Goal: Task Accomplishment & Management: Complete application form

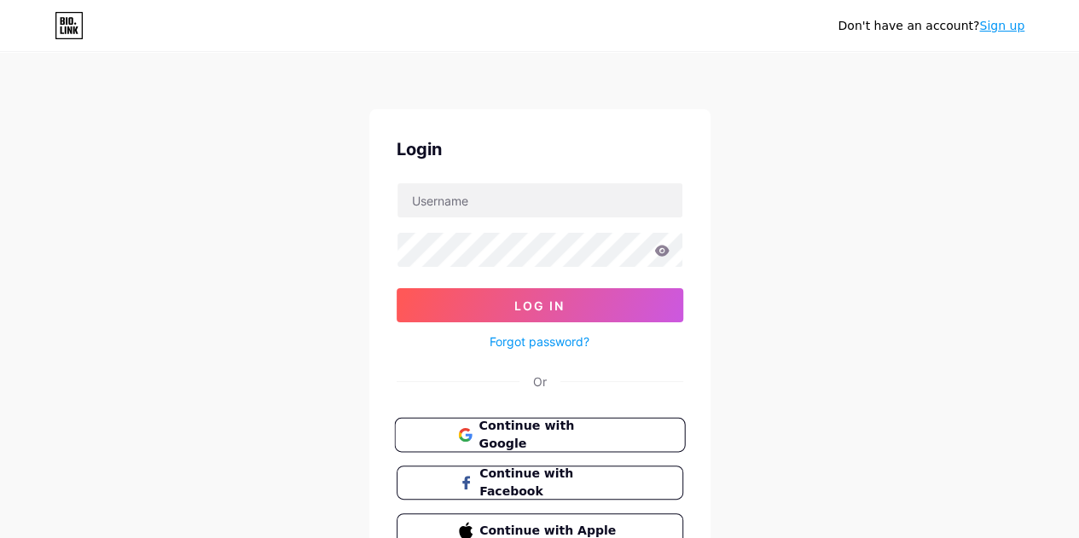
click at [527, 429] on span "Continue with Google" at bounding box center [550, 435] width 142 height 37
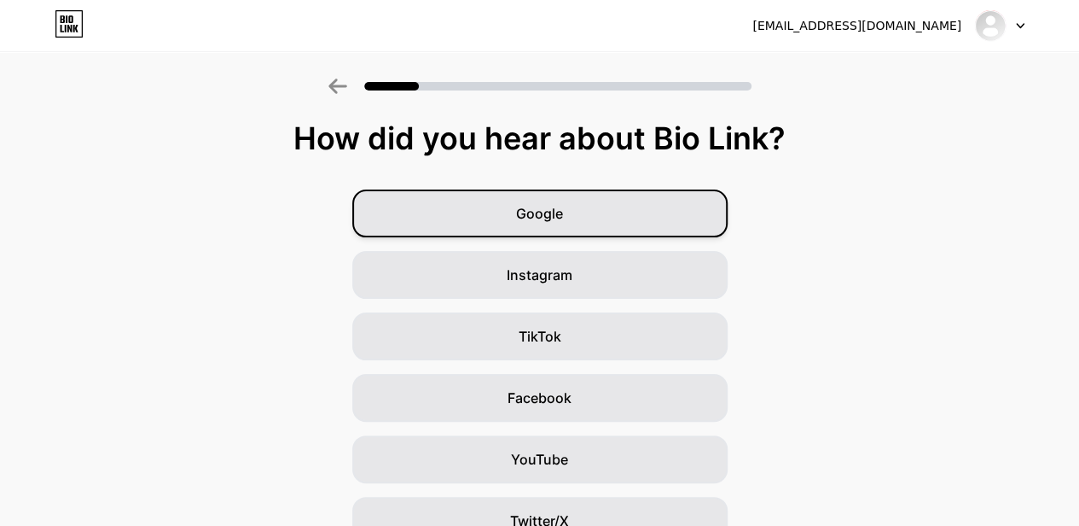
click at [590, 193] on div "Google" at bounding box center [539, 213] width 375 height 48
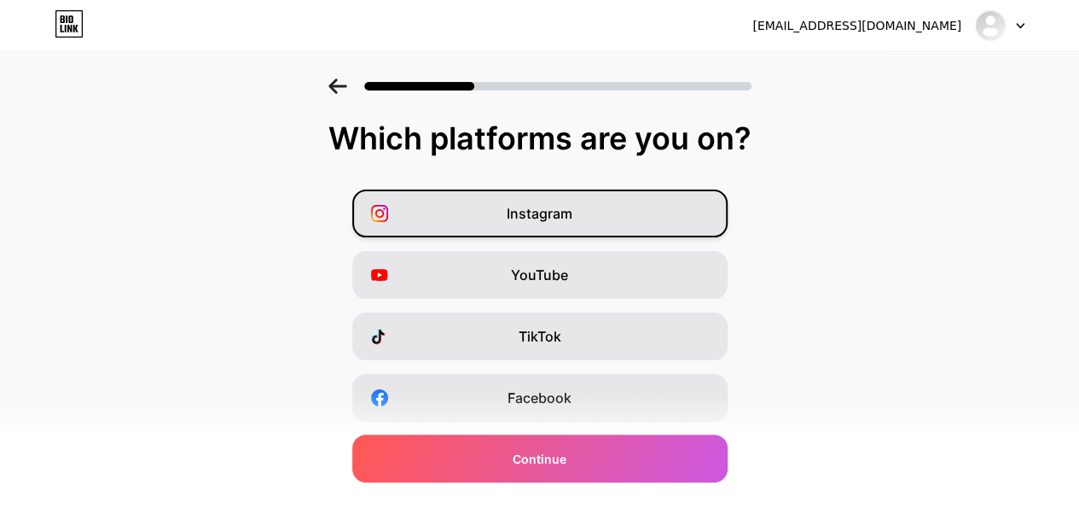
click at [613, 201] on div "Instagram" at bounding box center [539, 213] width 375 height 48
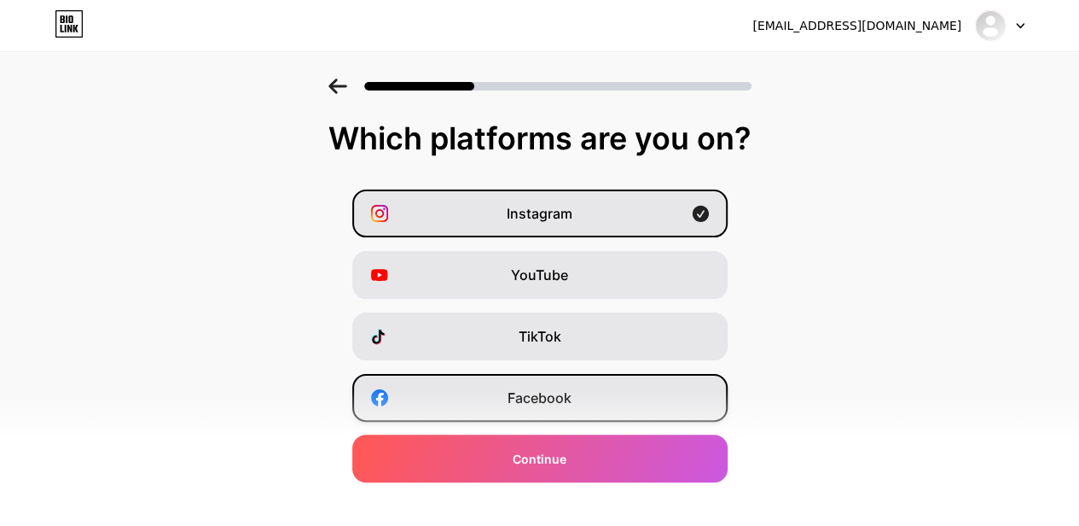
click at [579, 381] on div "Facebook" at bounding box center [539, 398] width 375 height 48
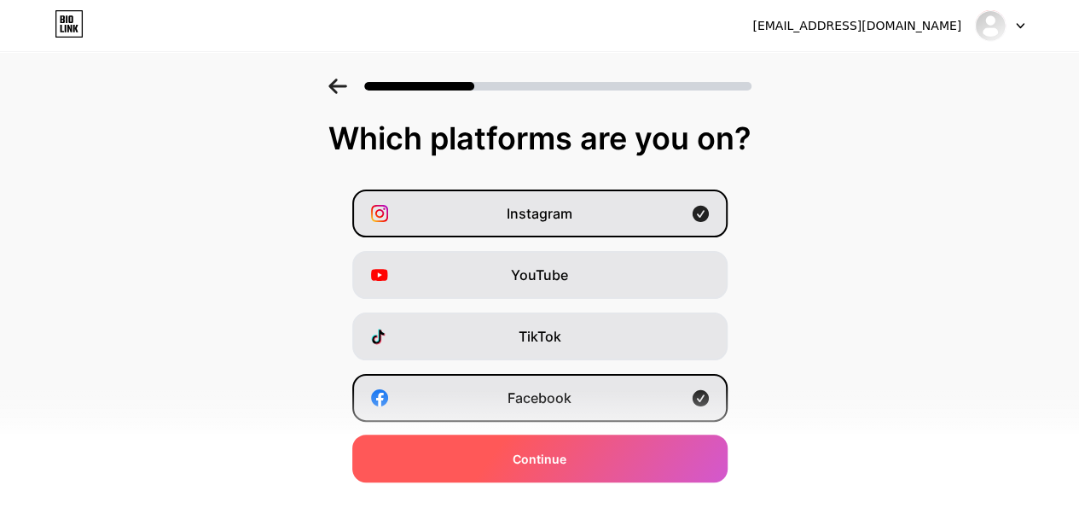
click at [580, 456] on div "Continue" at bounding box center [539, 458] width 375 height 48
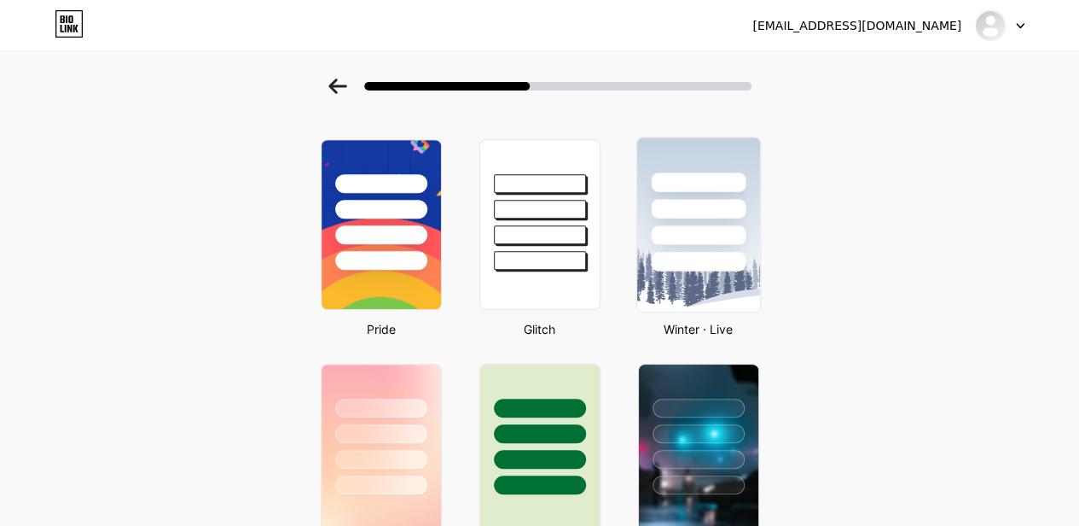
scroll to position [281, 0]
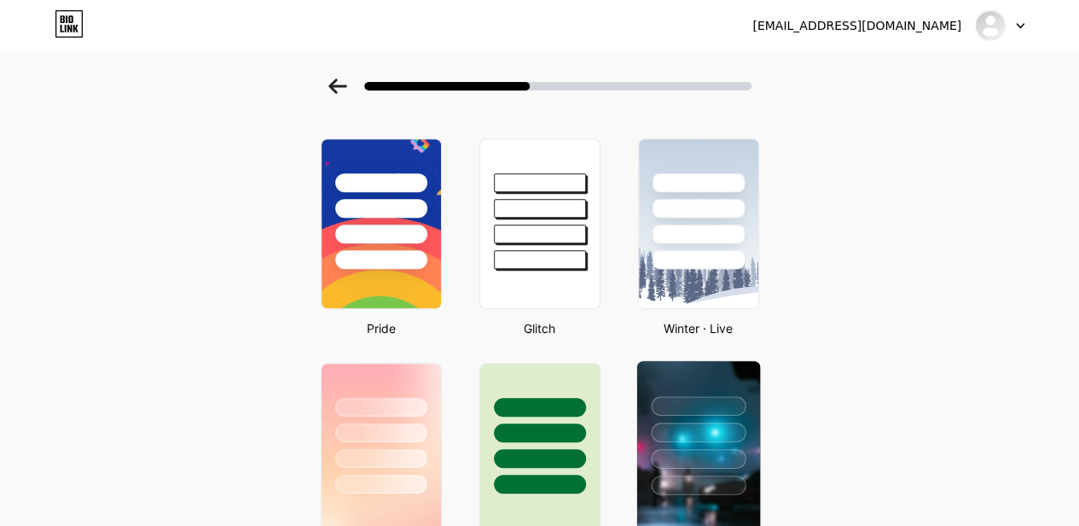
click at [730, 400] on div at bounding box center [698, 406] width 95 height 20
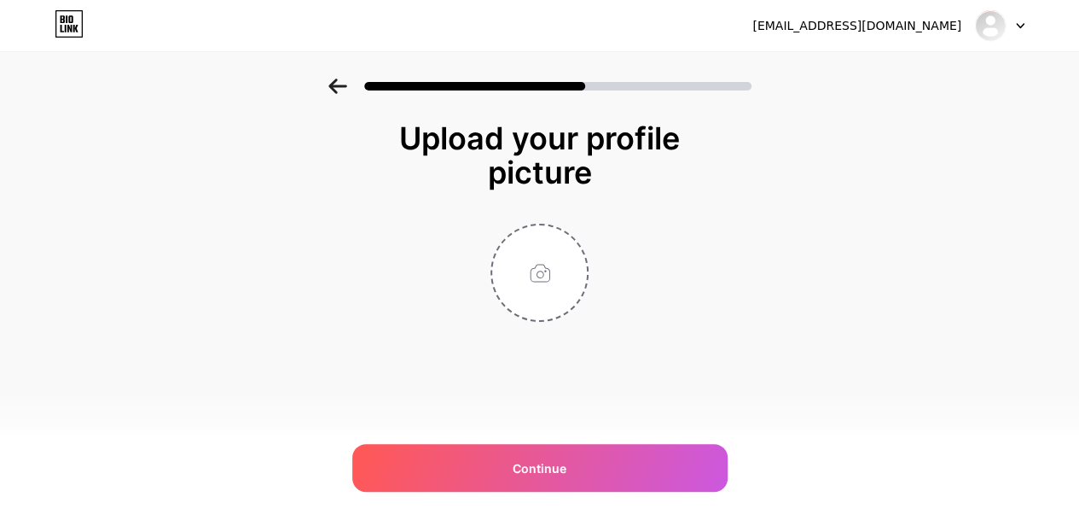
scroll to position [0, 0]
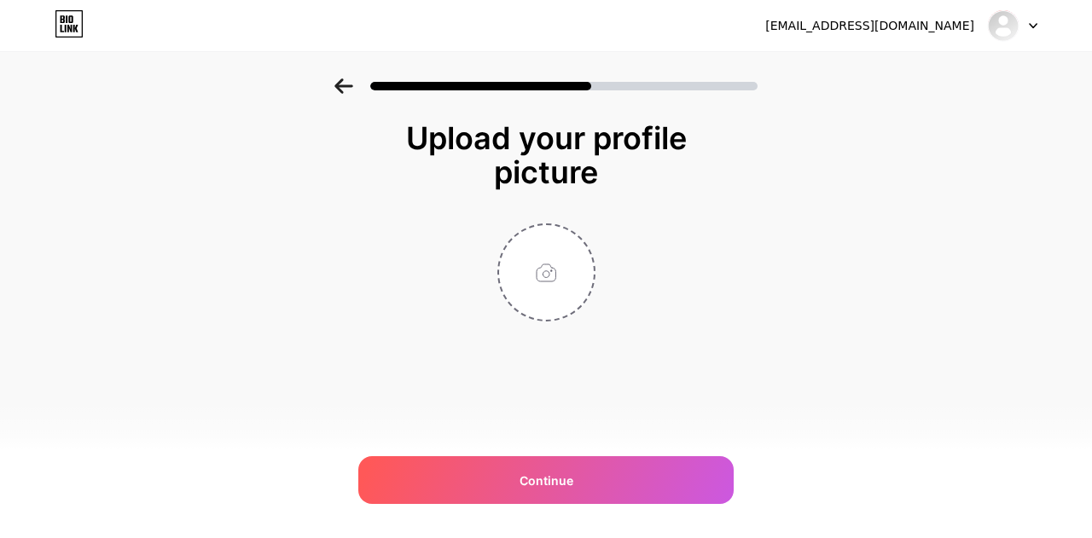
click at [689, 225] on div at bounding box center [545, 273] width 341 height 98
drag, startPoint x: 354, startPoint y: 90, endPoint x: 332, endPoint y: 83, distance: 23.5
click at [332, 83] on div at bounding box center [546, 81] width 1092 height 60
click at [336, 89] on icon at bounding box center [343, 85] width 19 height 15
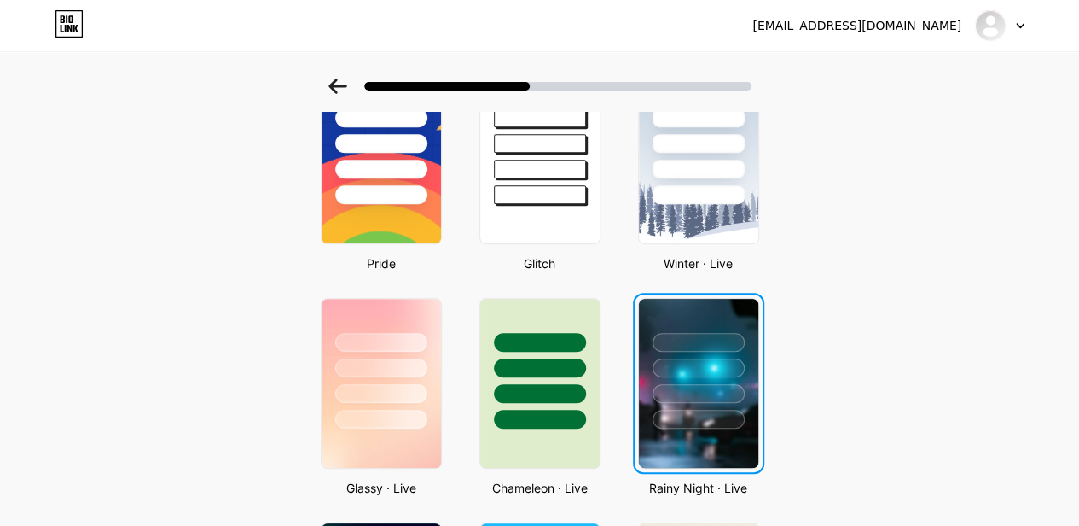
scroll to position [346, 0]
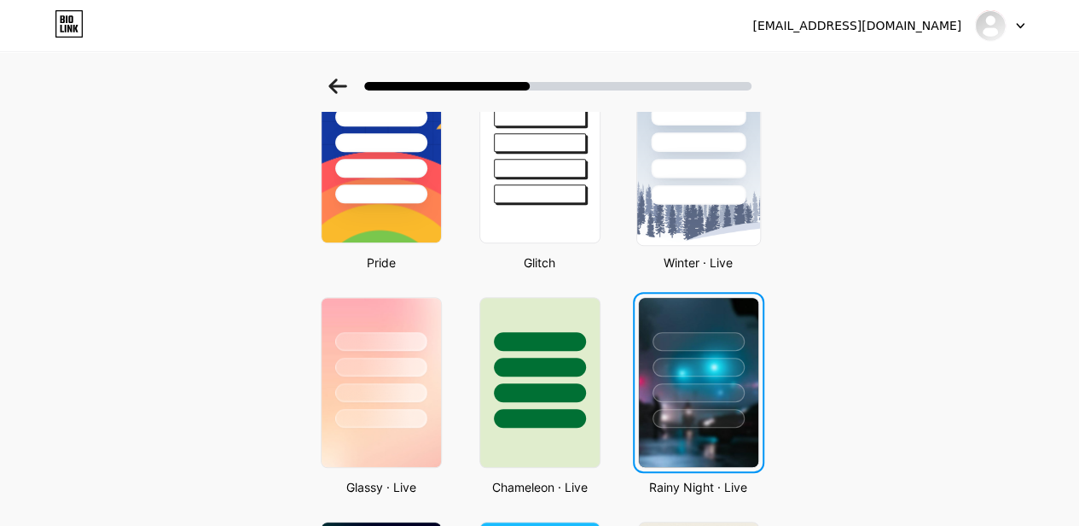
click at [696, 163] on div at bounding box center [698, 169] width 95 height 20
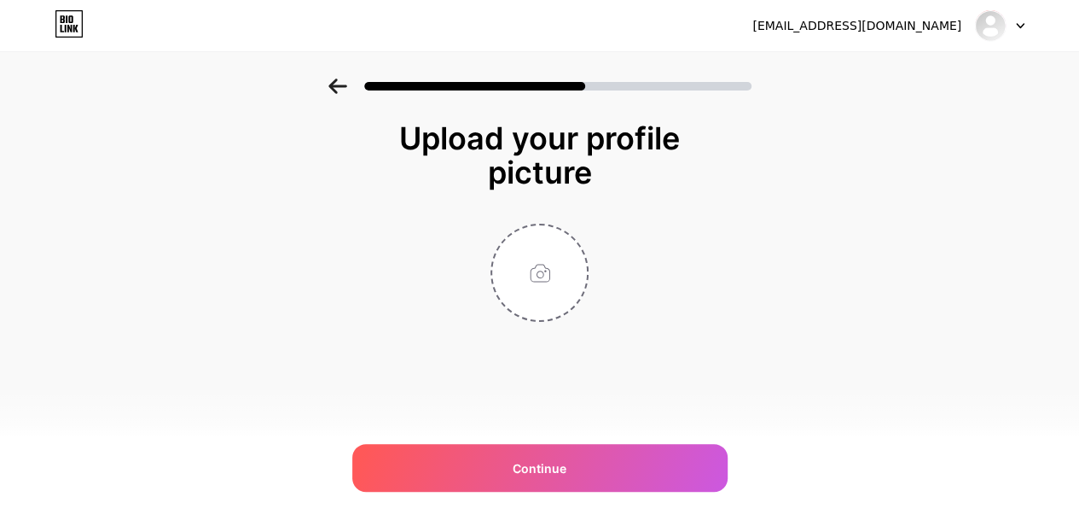
scroll to position [0, 0]
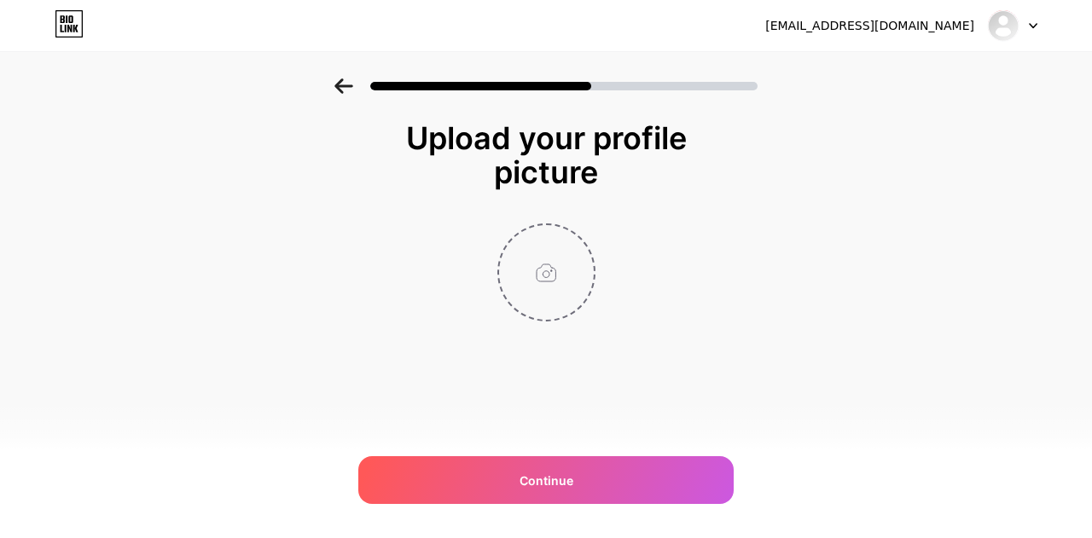
click at [561, 305] on input "file" at bounding box center [546, 272] width 95 height 95
type input "C:\fakepath\BharatClub Game Solutions.png"
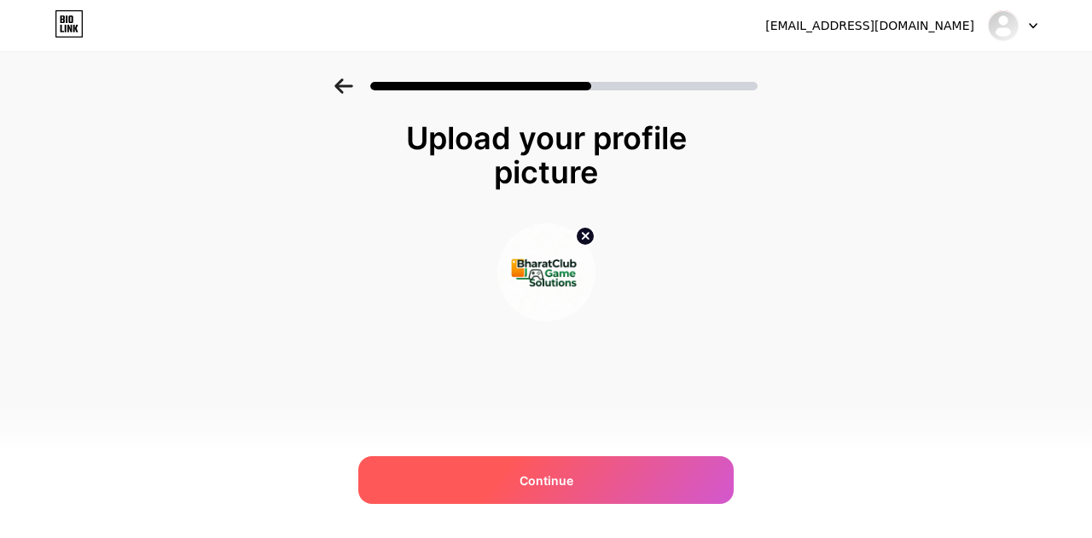
click at [428, 470] on div "Continue" at bounding box center [545, 480] width 375 height 48
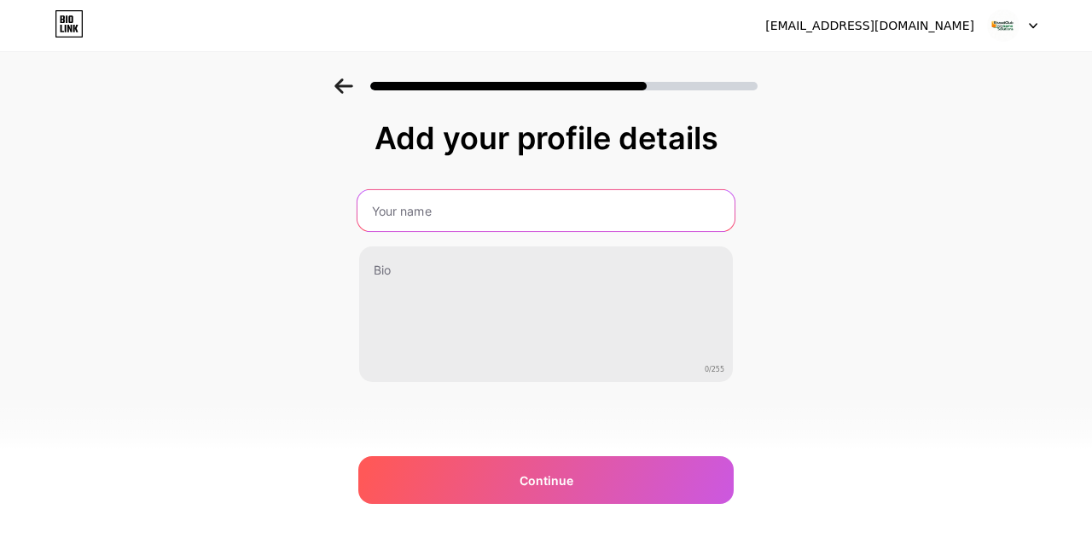
click at [468, 212] on input "text" at bounding box center [546, 210] width 377 height 41
type input "BharatClub Game"
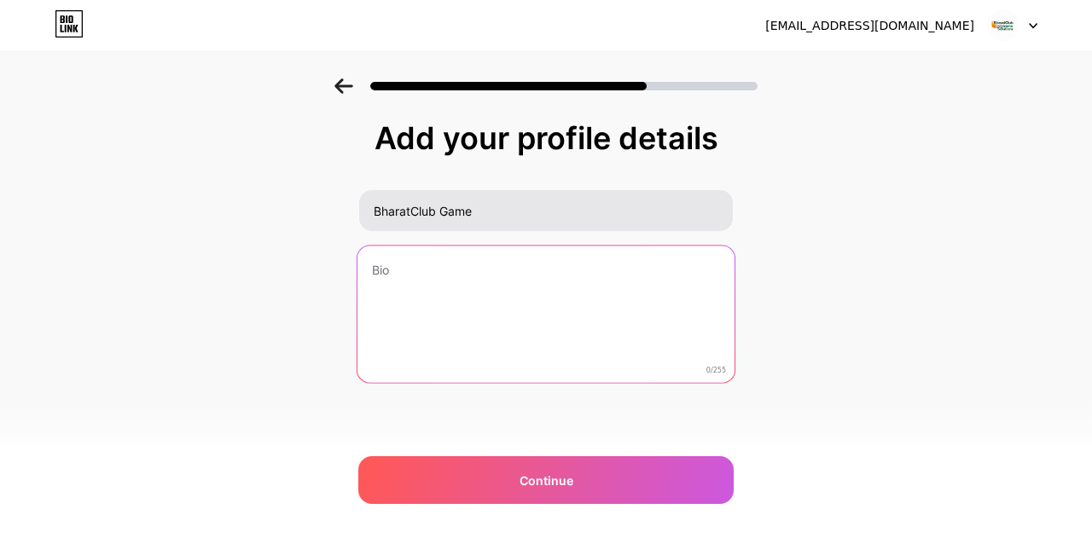
paste textarea "BharatClub Game Solutions offers gaming excellence, expert website development,…"
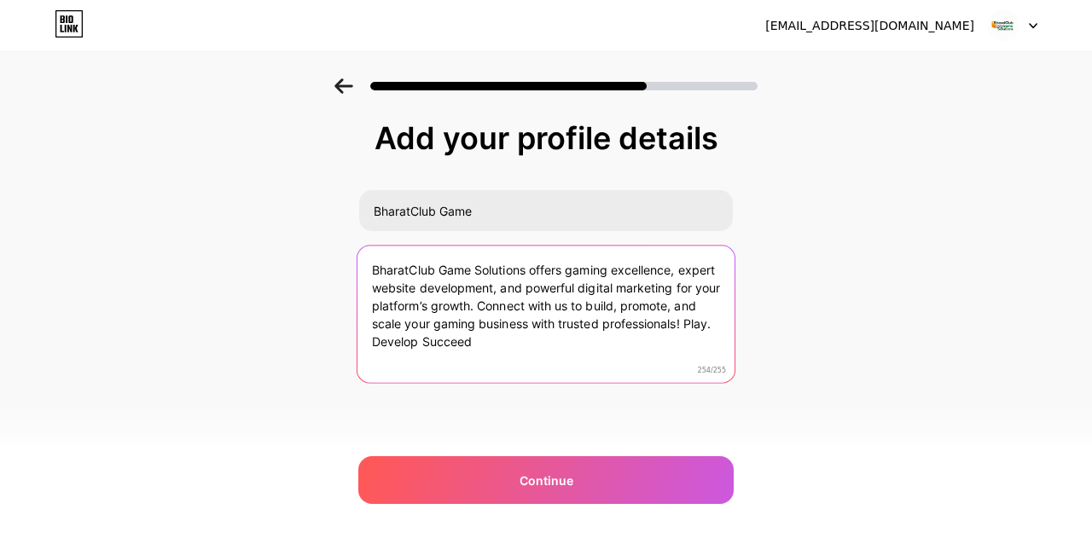
click at [396, 344] on textarea "BharatClub Game Solutions offers gaming excellence, expert website development,…" at bounding box center [546, 315] width 377 height 139
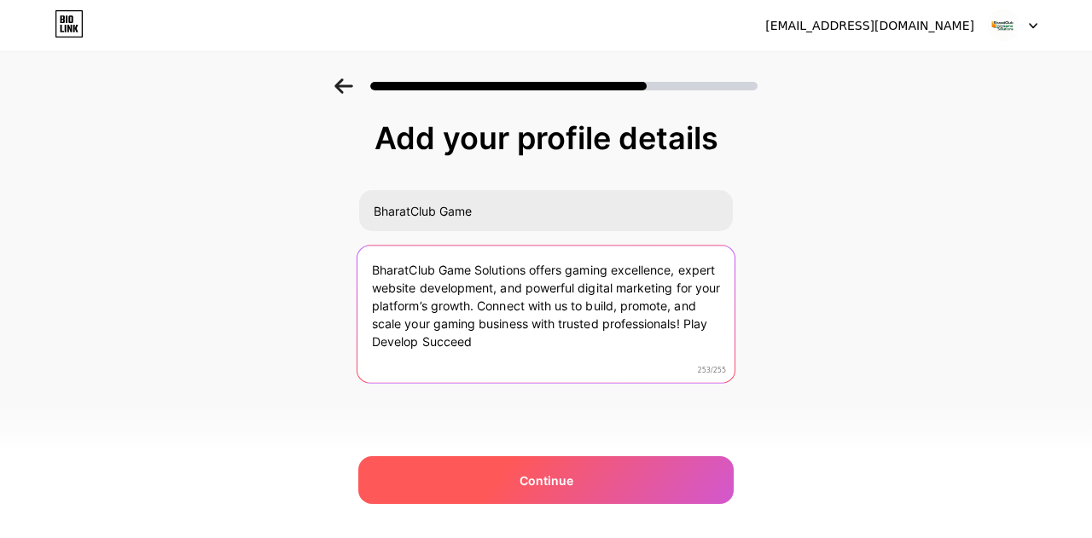
type textarea "BharatClub Game Solutions offers gaming excellence, expert website development,…"
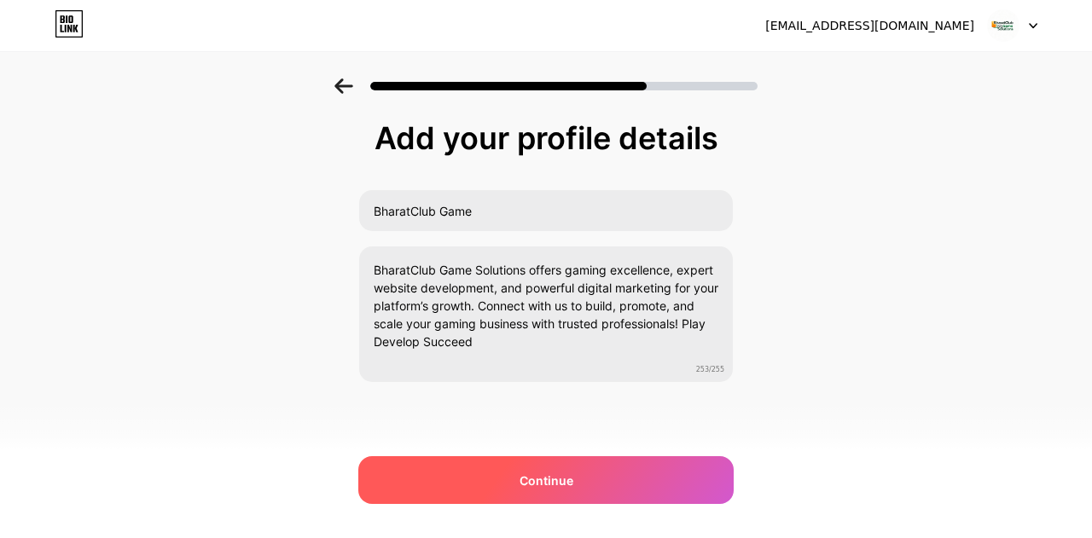
click at [487, 477] on div "Continue" at bounding box center [545, 480] width 375 height 48
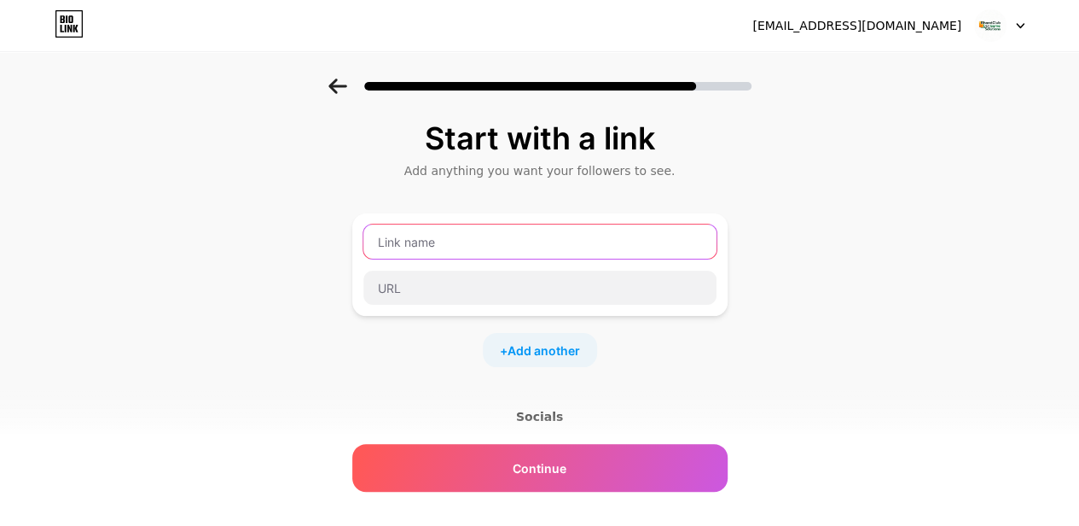
click at [445, 238] on input "text" at bounding box center [539, 241] width 353 height 34
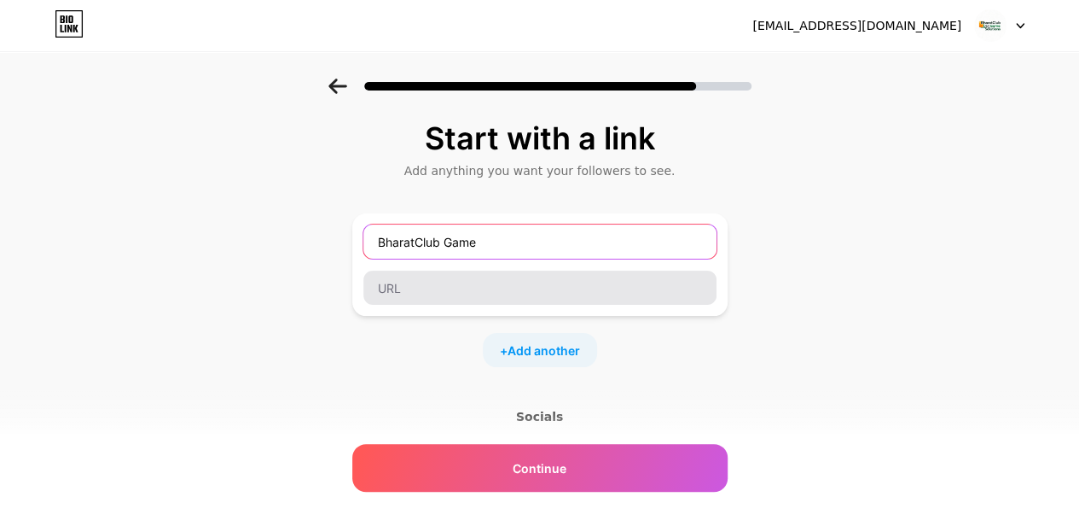
type input "BharatClub Game"
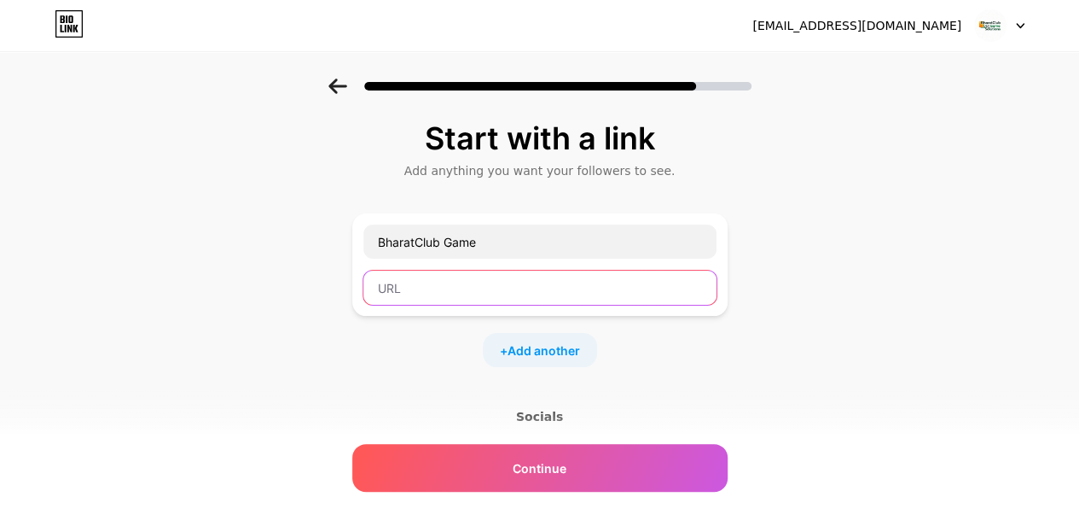
click at [445, 289] on input "text" at bounding box center [539, 287] width 353 height 34
paste input "[DOMAIN_NAME]"
type input "[DOMAIN_NAME]"
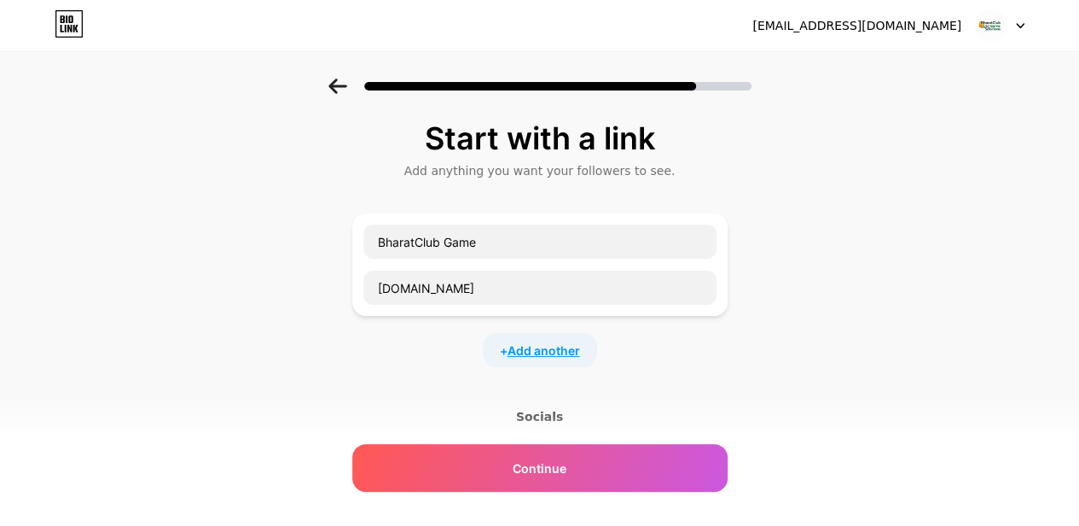
click at [526, 352] on span "Add another" at bounding box center [544, 350] width 73 height 18
click at [449, 359] on input "text" at bounding box center [539, 361] width 353 height 34
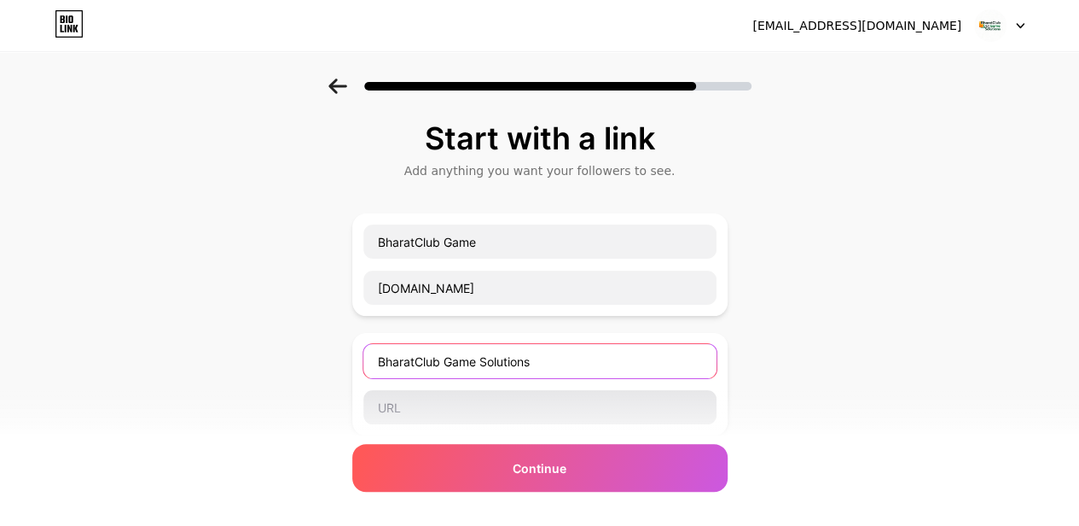
type input "BharatClub Game Solutions"
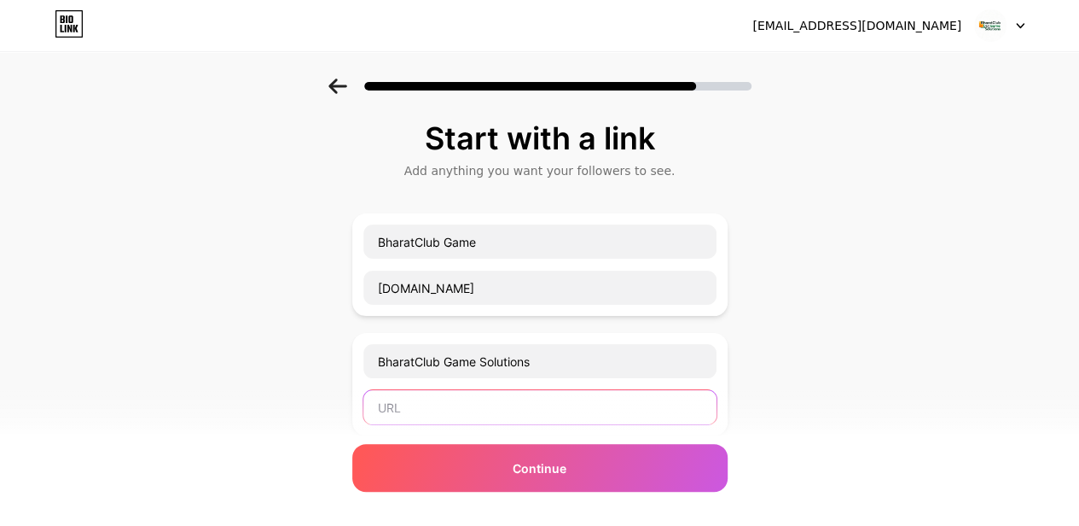
click at [457, 394] on input "text" at bounding box center [539, 407] width 353 height 34
paste input "[DOMAIN_NAME]"
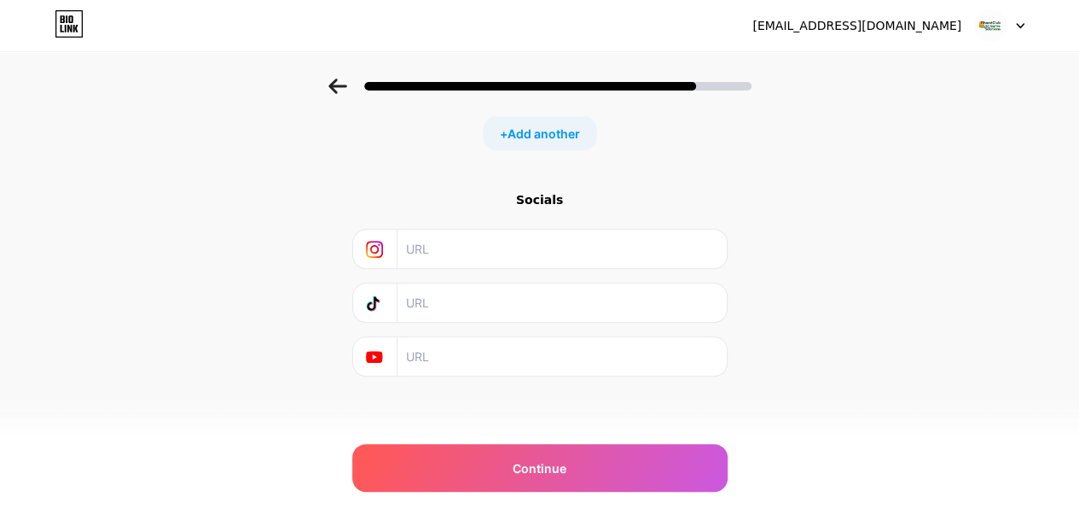
scroll to position [314, 0]
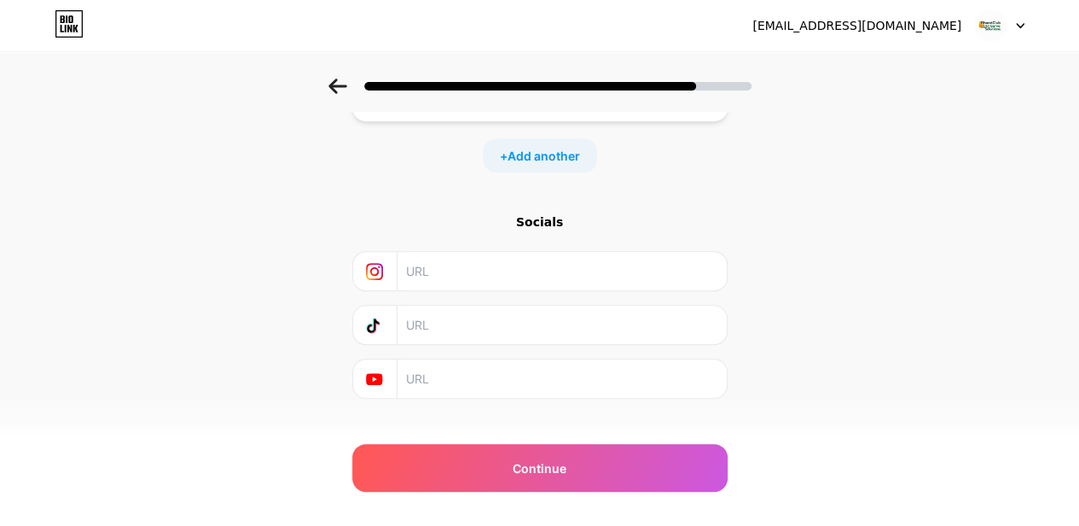
type input "[DOMAIN_NAME]"
click at [516, 260] on input "text" at bounding box center [561, 271] width 310 height 38
click at [505, 346] on div "Socials" at bounding box center [539, 305] width 375 height 185
drag, startPoint x: 496, startPoint y: 323, endPoint x: 497, endPoint y: 287, distance: 35.9
click at [497, 287] on div "Socials" at bounding box center [539, 305] width 375 height 185
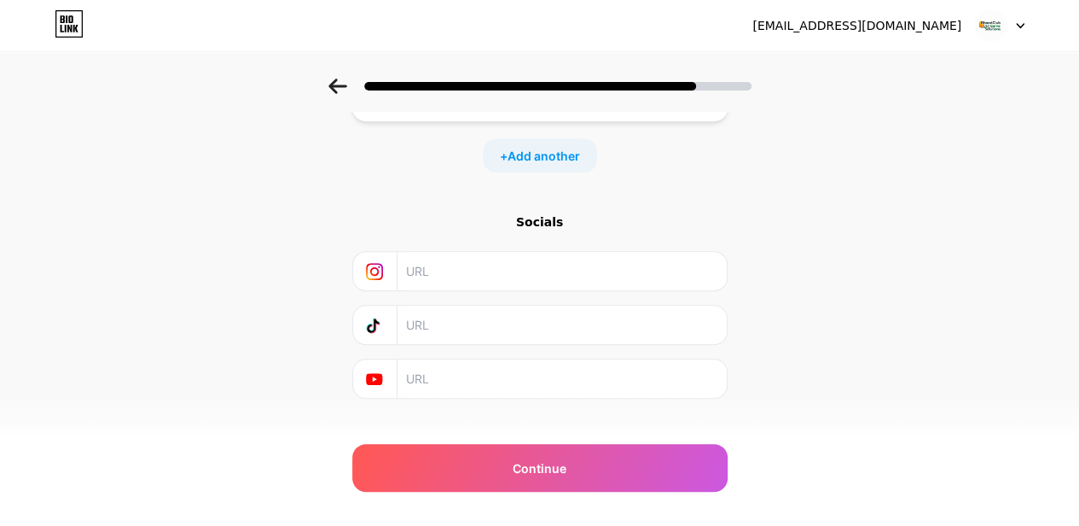
drag, startPoint x: 497, startPoint y: 287, endPoint x: 500, endPoint y: 257, distance: 30.0
click at [500, 257] on div at bounding box center [539, 271] width 375 height 40
click at [500, 257] on input "text" at bounding box center [561, 271] width 310 height 38
paste input "[URL][DOMAIN_NAME]"
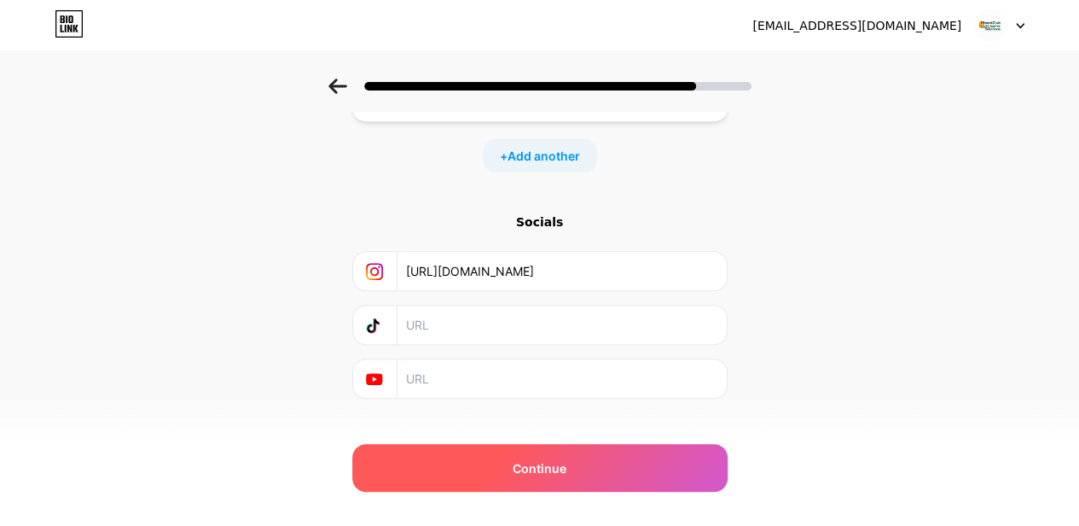
type input "[URL][DOMAIN_NAME]"
click at [528, 462] on span "Continue" at bounding box center [540, 468] width 54 height 18
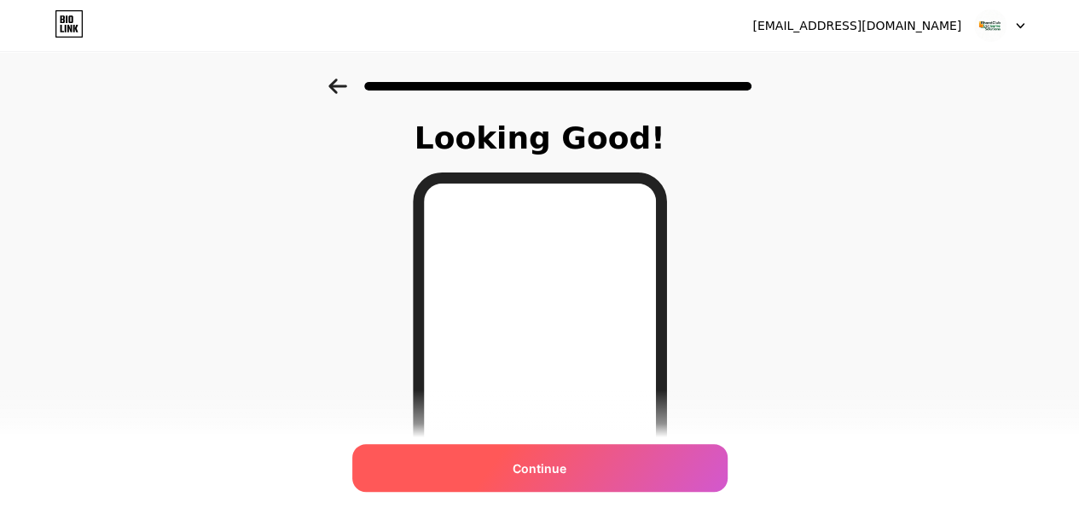
click at [589, 471] on div "Continue" at bounding box center [539, 468] width 375 height 48
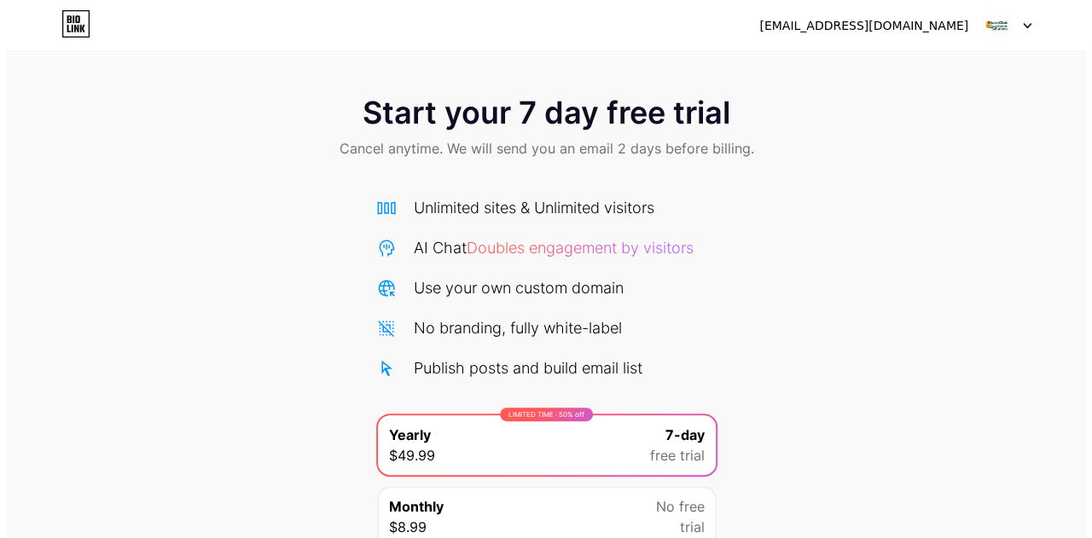
scroll to position [147, 0]
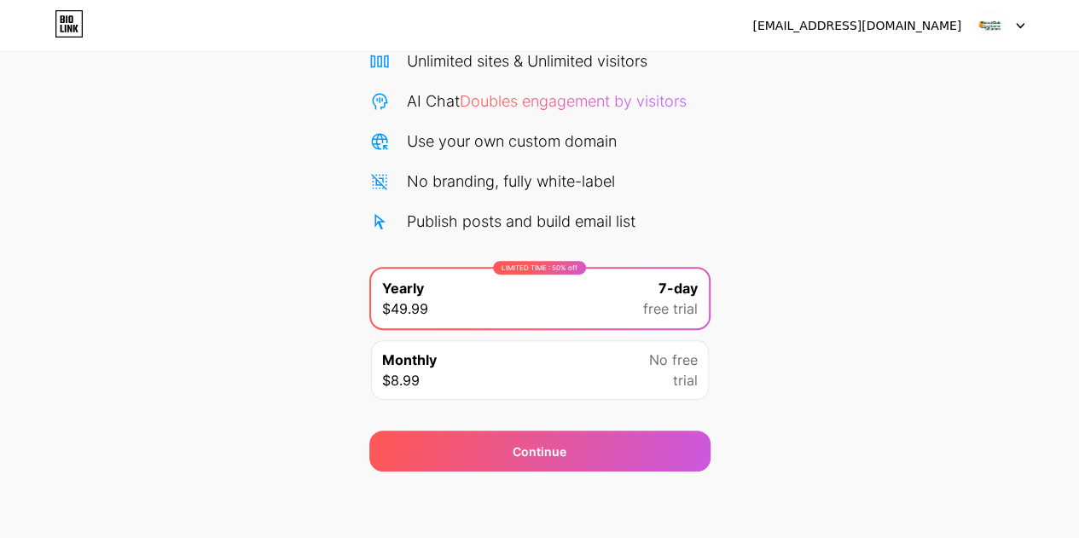
click at [520, 368] on div "Monthly $8.99 No free trial" at bounding box center [540, 370] width 338 height 60
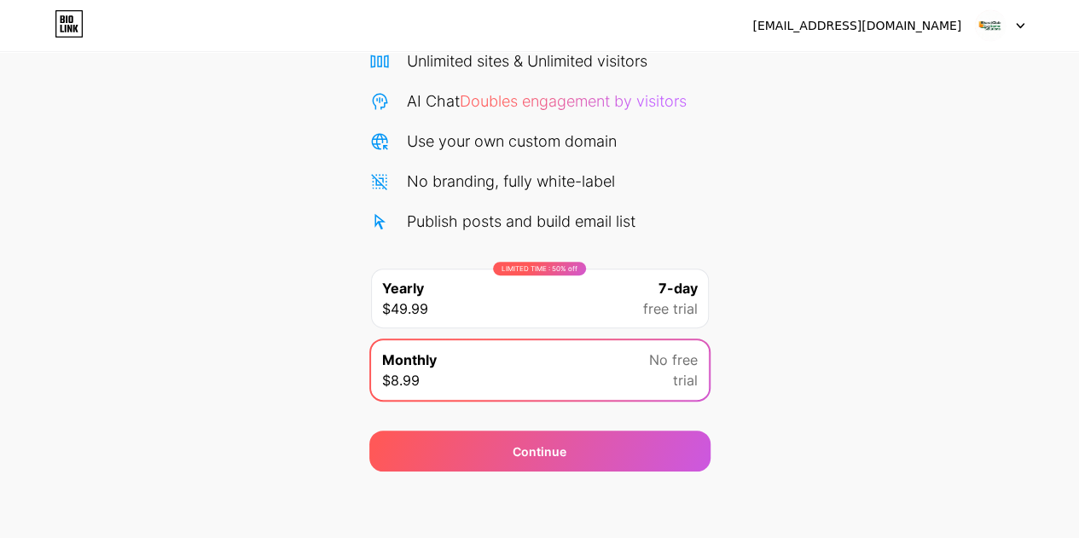
click at [523, 316] on div "LIMITED TIME : 50% off Yearly $49.99 7-day free trial" at bounding box center [540, 299] width 338 height 60
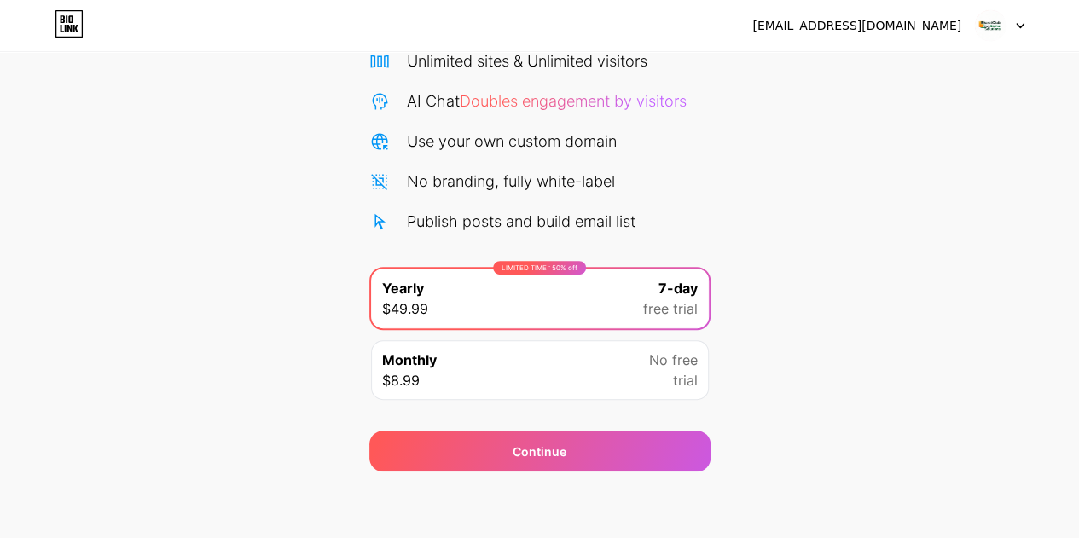
click at [527, 352] on div "Monthly $8.99 No free trial" at bounding box center [540, 370] width 338 height 60
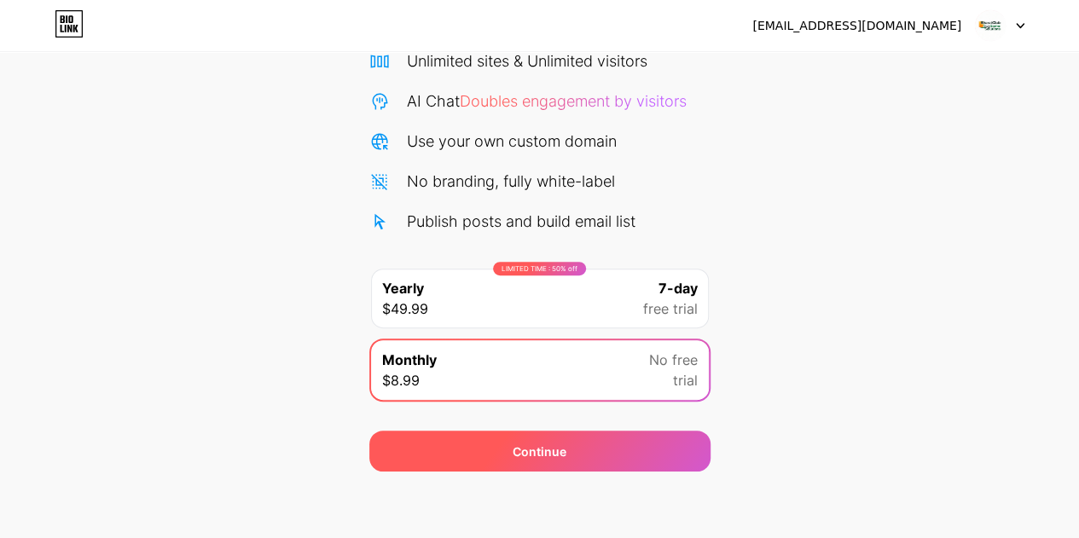
click at [508, 456] on div "Continue" at bounding box center [539, 451] width 341 height 41
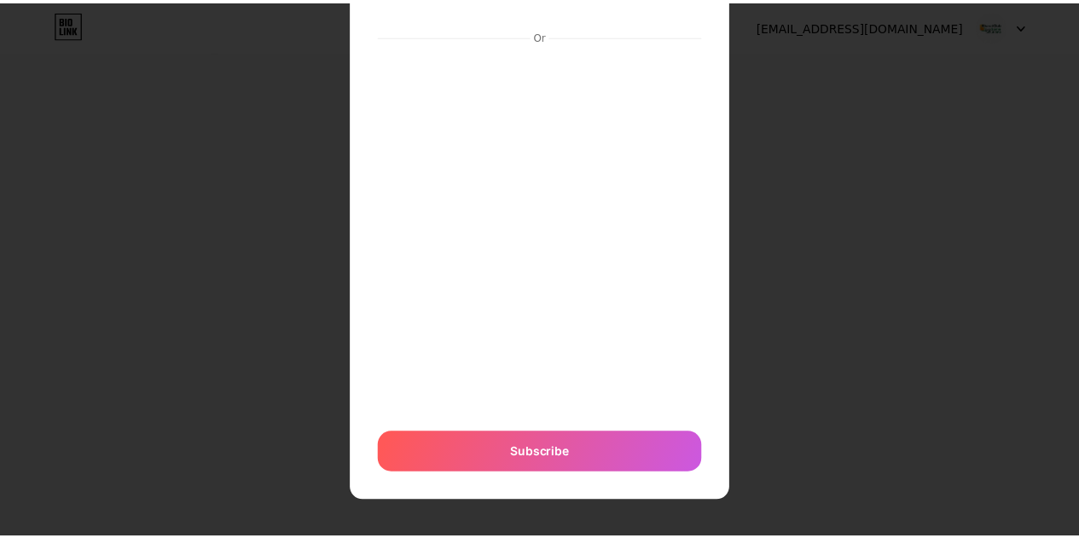
scroll to position [0, 0]
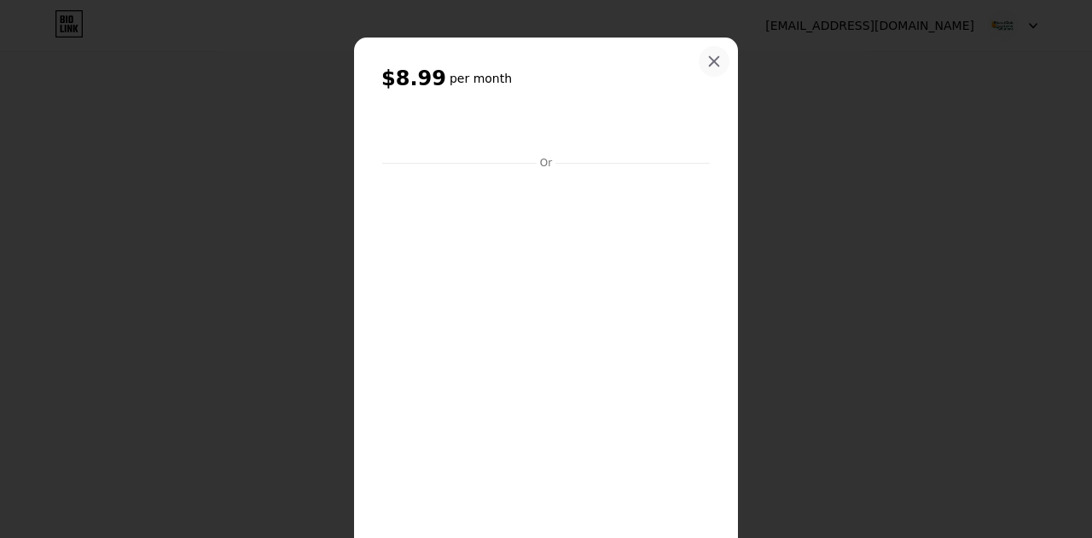
click at [712, 63] on icon at bounding box center [714, 62] width 14 height 14
